Goal: Task Accomplishment & Management: Manage account settings

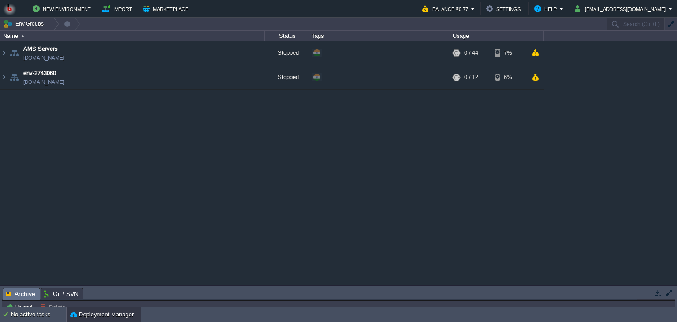
drag, startPoint x: 92, startPoint y: 288, endPoint x: 134, endPoint y: 152, distance: 142.3
click at [134, 152] on body "New Environment Import Marketplace Bonus ₹0.00 Upgrade Account Balance ₹0.77 Se…" at bounding box center [338, 161] width 677 height 322
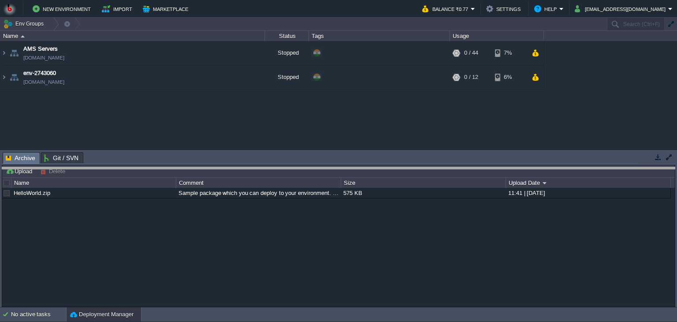
drag, startPoint x: 134, startPoint y: 152, endPoint x: 138, endPoint y: 163, distance: 11.0
click at [138, 163] on body "New Environment Import Marketplace Bonus ₹0.00 Upgrade Account Balance ₹0.77 Se…" at bounding box center [338, 161] width 677 height 322
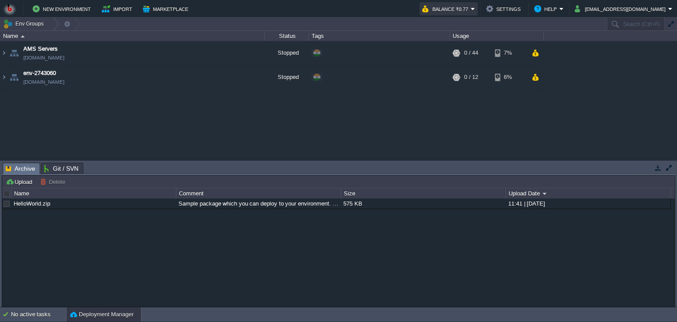
click at [471, 4] on button "Balance ₹0.77" at bounding box center [446, 9] width 49 height 11
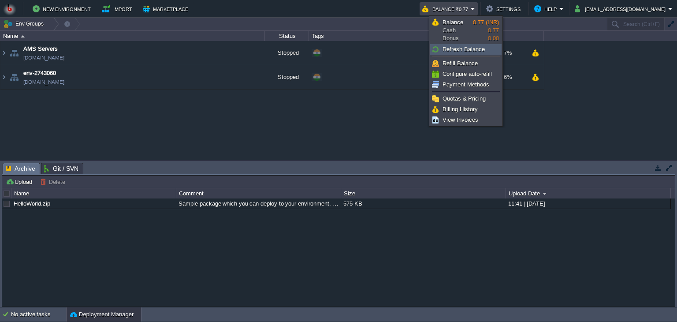
click at [482, 47] on span "Refresh Balance" at bounding box center [464, 49] width 42 height 7
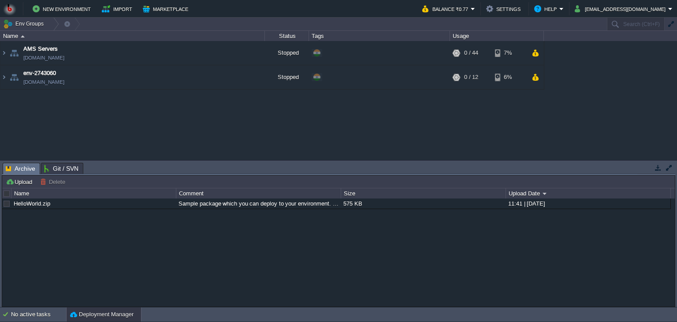
click at [392, 131] on div "AMS Servers env-3218117.in1.bitss.cloud Stopped + Add to Env Group RAM 0% CPU 0…" at bounding box center [338, 100] width 677 height 119
click at [478, 14] on td "Balance ₹0.77" at bounding box center [449, 8] width 58 height 13
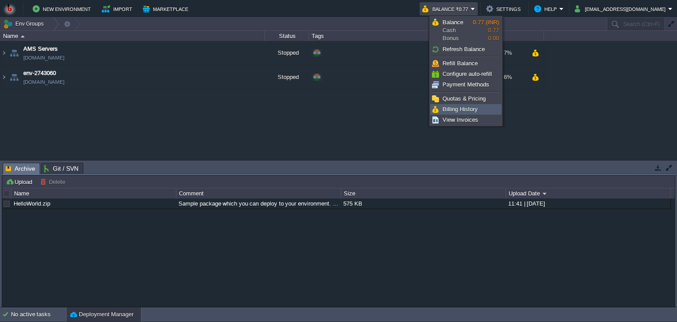
click at [452, 110] on span "Billing History" at bounding box center [460, 109] width 35 height 7
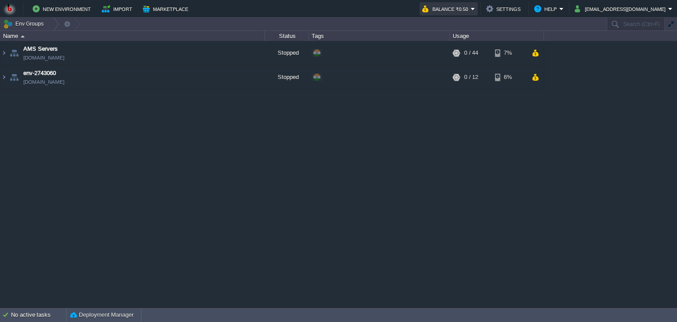
click at [471, 11] on button "Balance ₹0.50" at bounding box center [446, 9] width 49 height 11
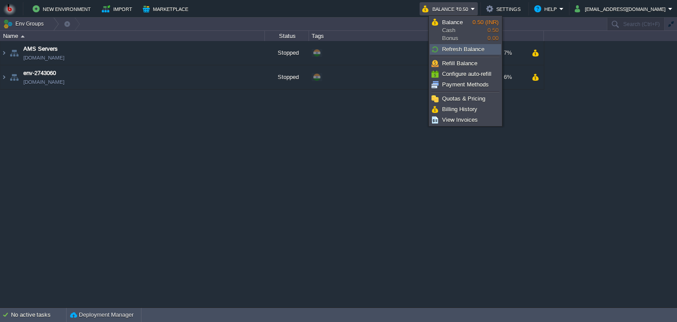
click at [456, 45] on link "Refresh Balance" at bounding box center [465, 50] width 71 height 10
click at [381, 138] on div "AMS Servers env-3218117.in1.bitss.cloud Stopped + Add to Env Group RAM 0% CPU 0…" at bounding box center [338, 174] width 677 height 266
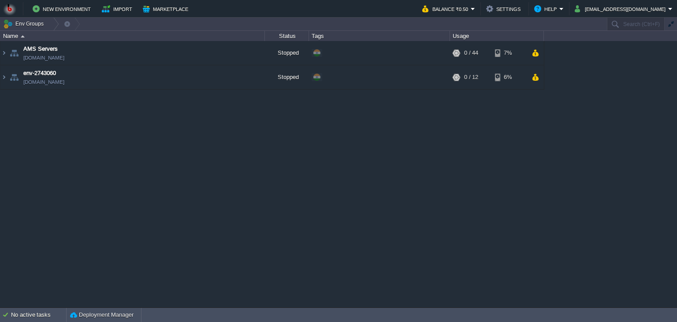
click at [327, 172] on div "AMS Servers env-3218117.in1.bitss.cloud Stopped + Add to Env Group RAM 0% CPU 0…" at bounding box center [338, 174] width 677 height 266
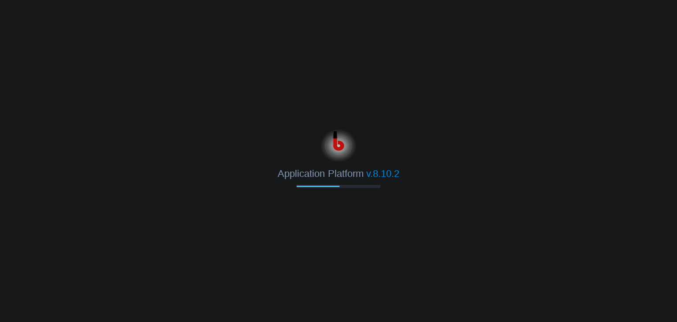
click at [394, 176] on span "v.8.10.2" at bounding box center [382, 173] width 33 height 11
click at [391, 176] on span "v.8.10.2" at bounding box center [382, 173] width 33 height 11
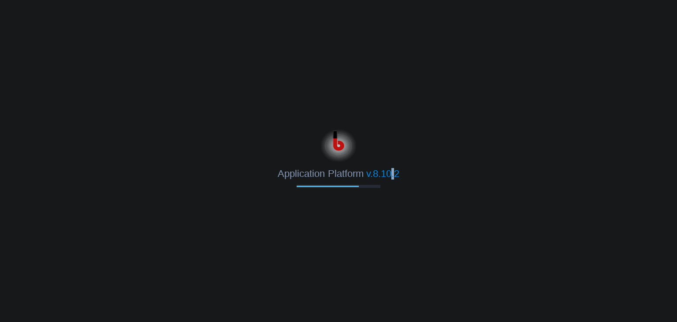
click at [391, 176] on span "v.8.10.2" at bounding box center [382, 173] width 33 height 11
click at [394, 176] on span "v.8.10.2" at bounding box center [382, 173] width 33 height 11
drag, startPoint x: 394, startPoint y: 176, endPoint x: 390, endPoint y: 173, distance: 5.1
click at [390, 173] on span "v.8.10.2" at bounding box center [382, 173] width 33 height 11
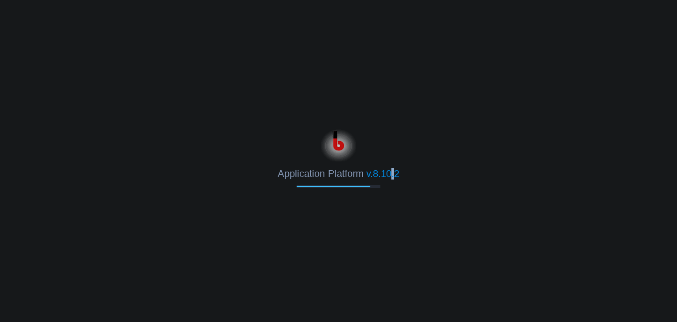
click at [390, 173] on span "v.8.10.2" at bounding box center [382, 173] width 33 height 11
drag, startPoint x: 391, startPoint y: 173, endPoint x: 396, endPoint y: 176, distance: 6.1
click at [396, 176] on span "v.8.10.2" at bounding box center [382, 173] width 33 height 11
click at [392, 175] on span "v.8.10.2" at bounding box center [382, 173] width 33 height 11
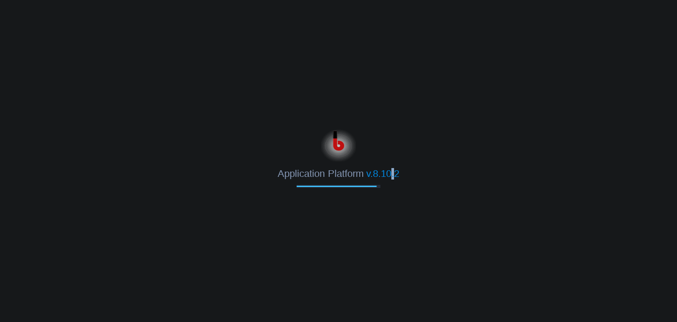
click at [392, 175] on span "v.8.10.2" at bounding box center [382, 173] width 33 height 11
click at [393, 175] on span "v.8.10.2" at bounding box center [382, 173] width 33 height 11
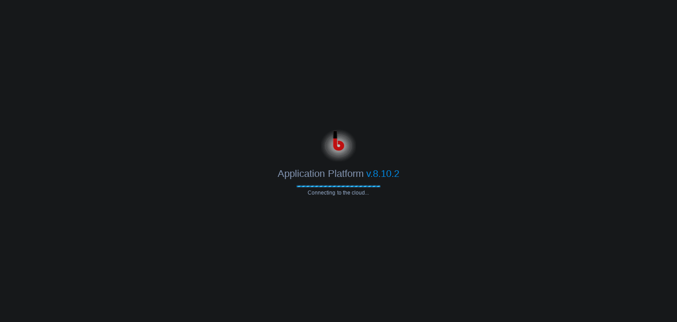
click at [393, 175] on span "v.8.10.2" at bounding box center [382, 173] width 33 height 11
click at [392, 175] on span "v.8.10.2" at bounding box center [382, 173] width 33 height 11
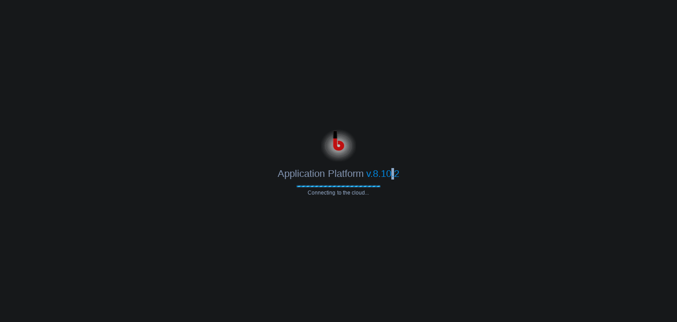
click at [392, 175] on span "v.8.10.2" at bounding box center [382, 173] width 33 height 11
click at [394, 175] on span "v.8.10.2" at bounding box center [382, 173] width 33 height 11
drag, startPoint x: 394, startPoint y: 175, endPoint x: 412, endPoint y: 170, distance: 19.3
click at [412, 170] on div "Application Platform v.8.10.2" at bounding box center [338, 170] width 677 height 18
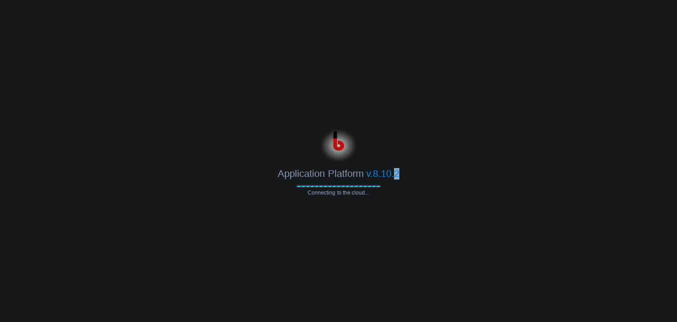
click at [412, 170] on div "Application Platform v.8.10.2" at bounding box center [338, 170] width 677 height 18
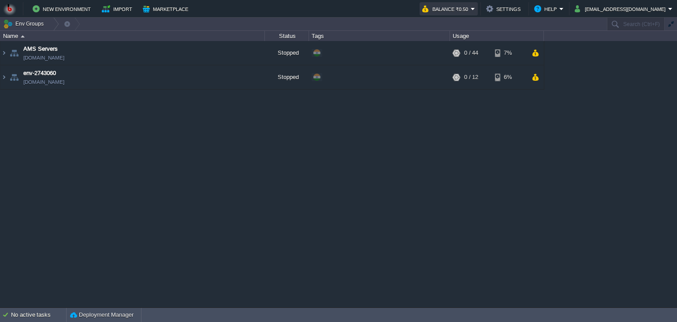
click at [471, 8] on button "Balance ₹0.50" at bounding box center [446, 9] width 49 height 11
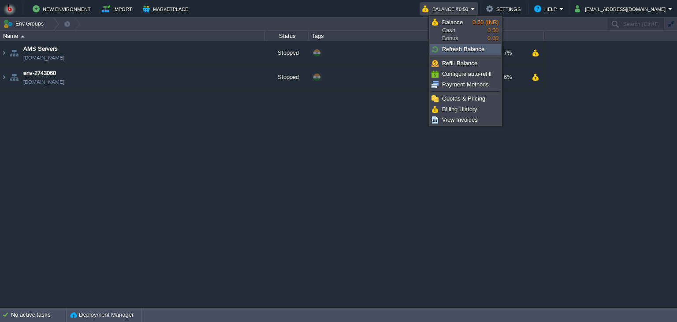
click at [467, 47] on span "Refresh Balance" at bounding box center [463, 49] width 42 height 7
click at [452, 50] on span "Refresh Balance" at bounding box center [463, 49] width 42 height 7
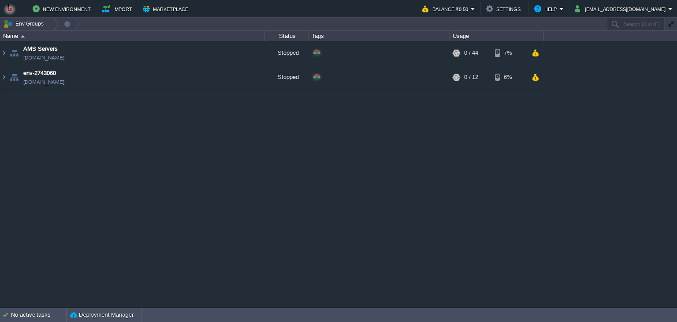
click at [473, 190] on div "AMS Servers [DOMAIN_NAME] Stopped + Add to Env Group RAM 0% CPU 0% 0 / 44 7% en…" at bounding box center [338, 174] width 677 height 266
